Goal: Information Seeking & Learning: Learn about a topic

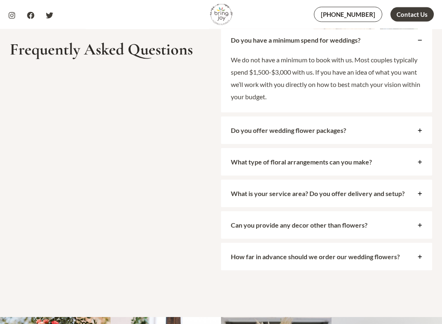
scroll to position [3230, 0]
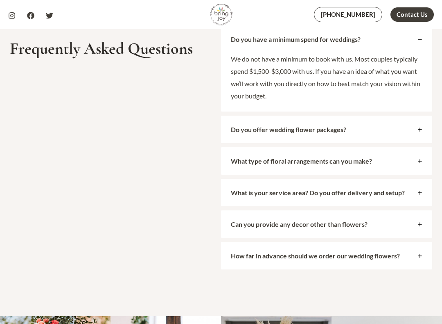
click at [360, 125] on span "Do you offer wedding flower packages?" at bounding box center [322, 129] width 183 height 8
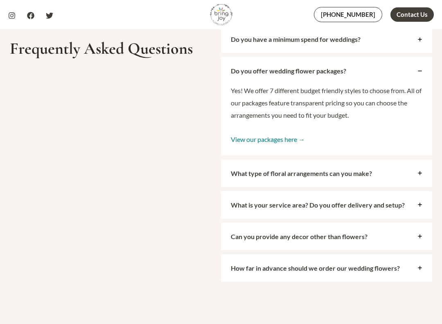
click at [367, 169] on strong "What type of floral arrangements can you make?" at bounding box center [301, 173] width 141 height 8
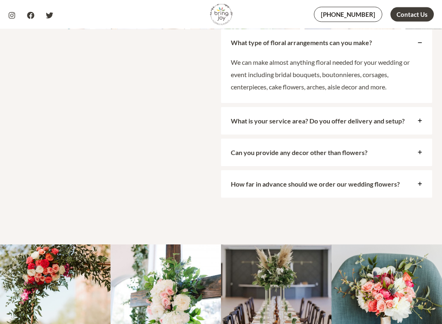
scroll to position [3290, 0]
click at [358, 117] on strong "What is your service area? Do you offer delivery and setup?" at bounding box center [318, 121] width 174 height 8
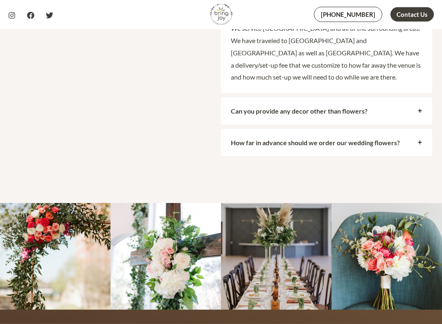
scroll to position [3356, 0]
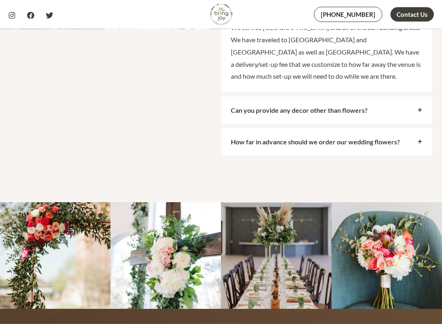
click at [346, 106] on strong "Can you provide any decor other than flowers?" at bounding box center [299, 110] width 137 height 8
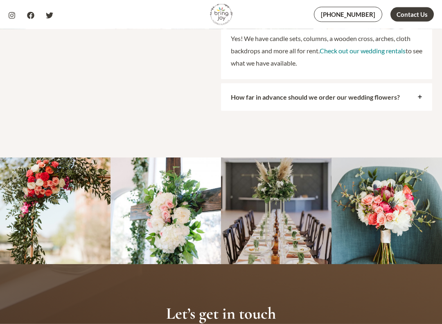
scroll to position [3377, 0]
click at [318, 90] on div "How far in advance should we order our wedding flowers?" at bounding box center [326, 96] width 211 height 27
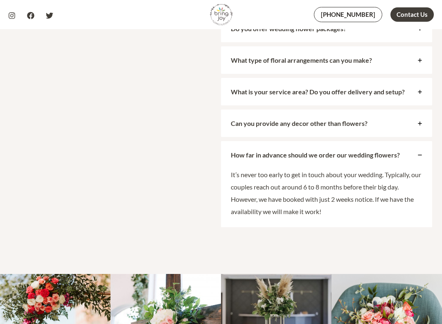
scroll to position [3272, 0]
click at [366, 120] on strong "Can you provide any decor other than flowers?" at bounding box center [299, 124] width 137 height 8
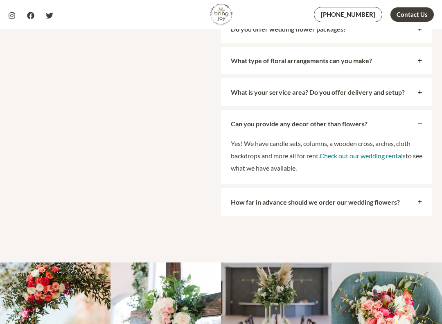
click at [364, 152] on link "Check out our wedding rentals" at bounding box center [363, 156] width 86 height 8
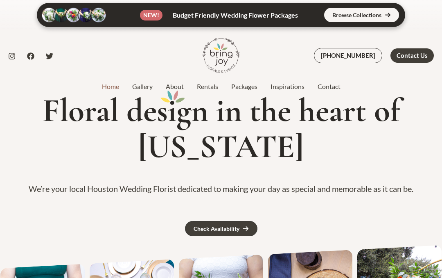
scroll to position [0, 0]
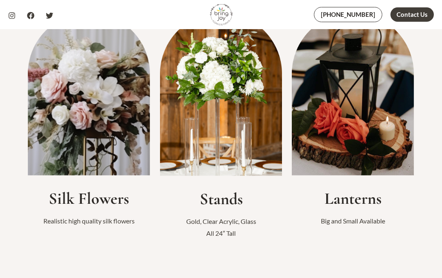
scroll to position [237, 0]
